Goal: Navigation & Orientation: Find specific page/section

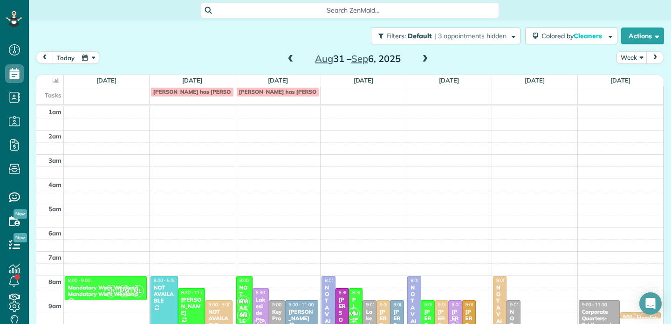
scroll to position [146, 0]
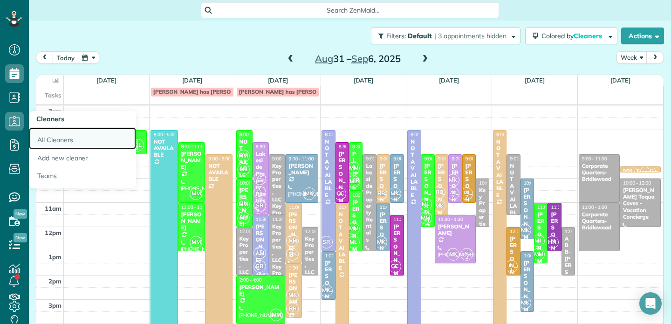
click at [50, 142] on link "All Cleaners" at bounding box center [82, 138] width 107 height 21
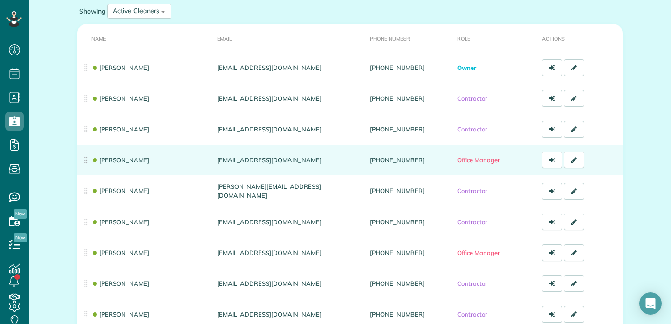
scroll to position [82, 0]
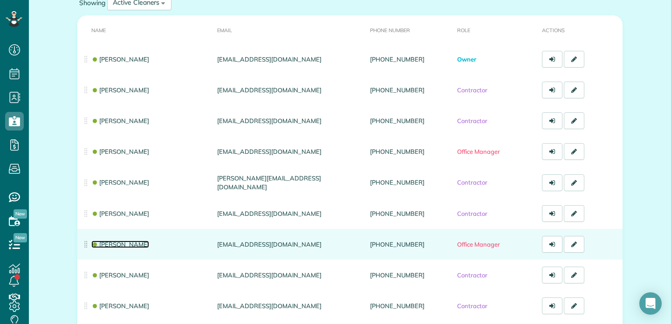
click at [117, 245] on link "Madison Medrano" at bounding box center [120, 243] width 58 height 7
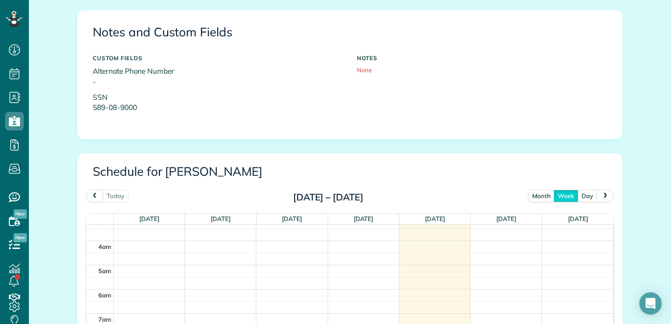
scroll to position [323, 0]
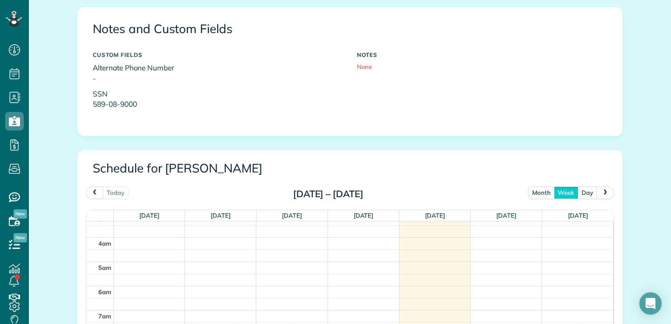
click at [541, 197] on button "month" at bounding box center [541, 192] width 27 height 13
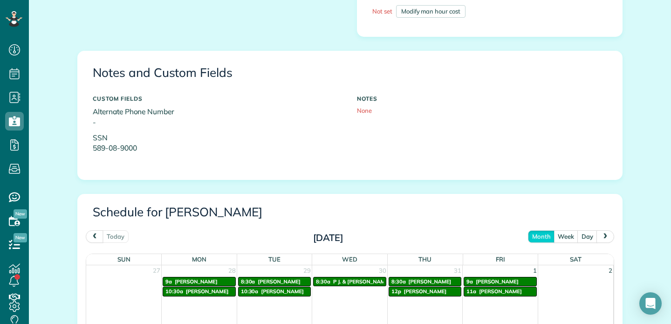
scroll to position [277, 0]
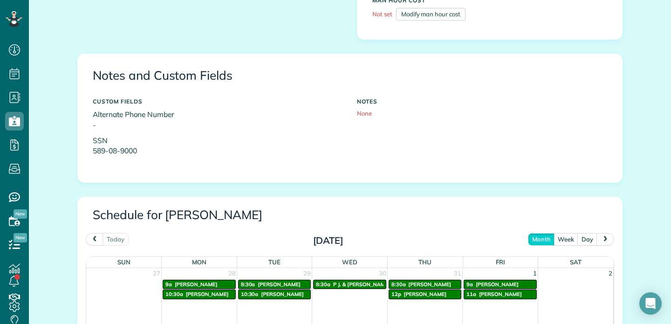
click at [604, 240] on span "next" at bounding box center [605, 239] width 7 height 6
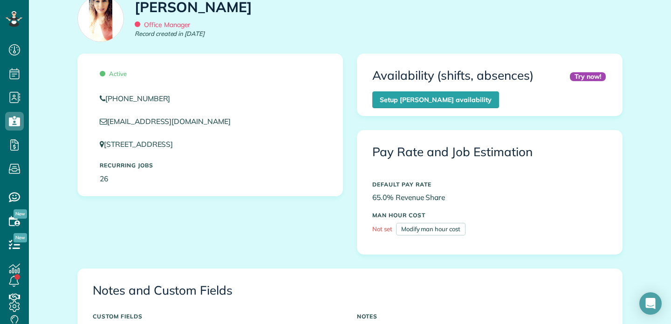
scroll to position [0, 0]
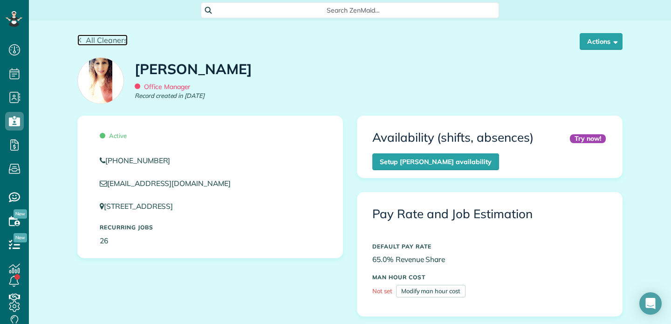
click at [80, 40] on icon at bounding box center [79, 40] width 5 height 5
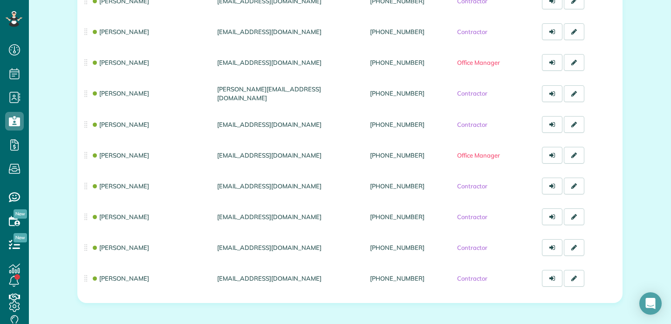
scroll to position [180, 0]
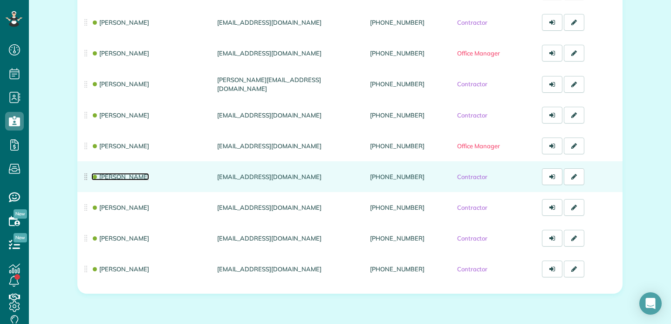
click at [118, 176] on link "[PERSON_NAME]" at bounding box center [120, 176] width 58 height 7
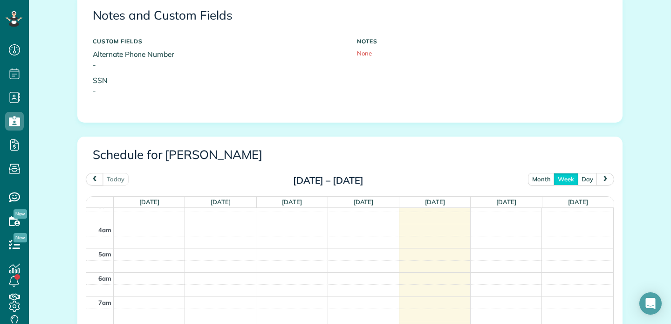
scroll to position [352, 0]
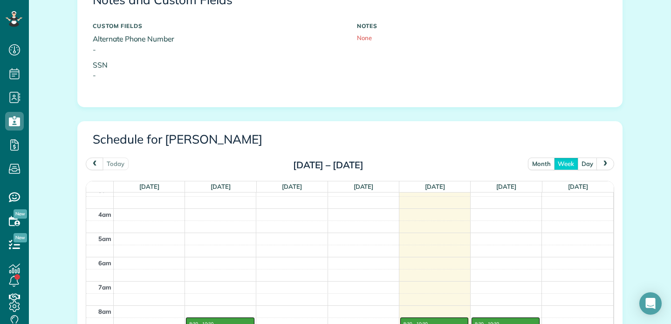
click at [547, 164] on button "month" at bounding box center [541, 163] width 27 height 13
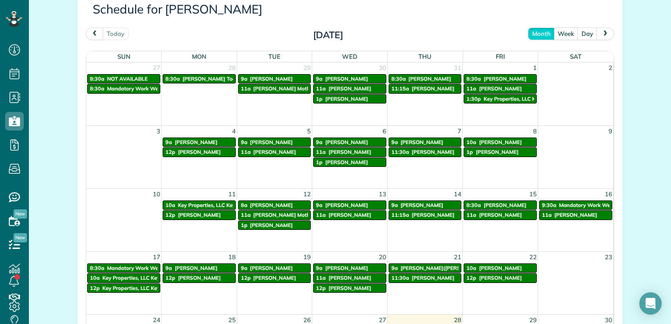
scroll to position [486, 0]
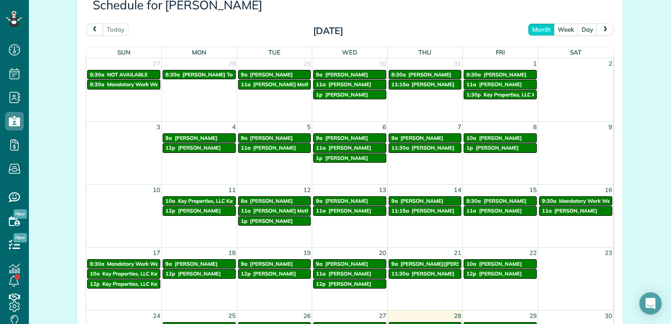
click at [609, 30] on button "next" at bounding box center [605, 29] width 18 height 13
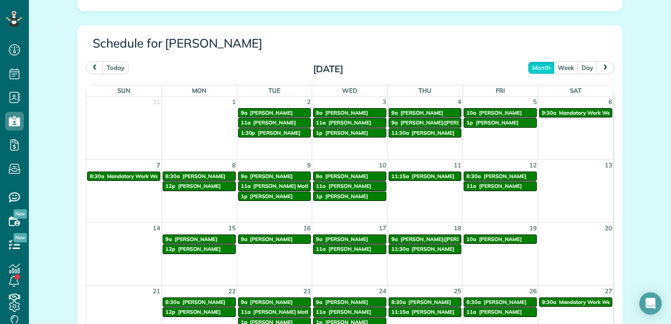
scroll to position [449, 0]
